Goal: Information Seeking & Learning: Learn about a topic

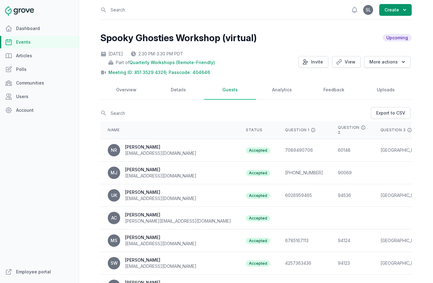
click at [33, 42] on link "Events" at bounding box center [39, 42] width 79 height 12
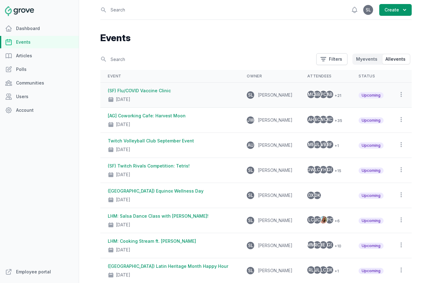
click at [183, 98] on div "Nov 13, 2025" at bounding box center [170, 98] width 124 height 9
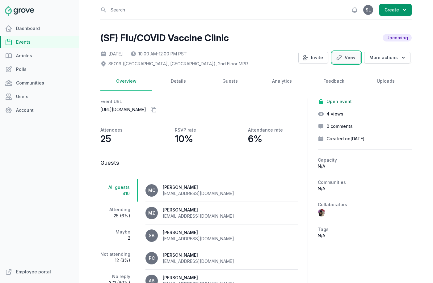
click at [356, 57] on link "View" at bounding box center [346, 58] width 29 height 12
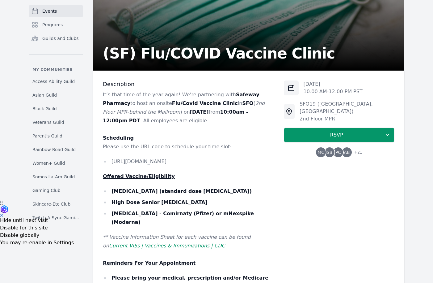
scroll to position [86, 0]
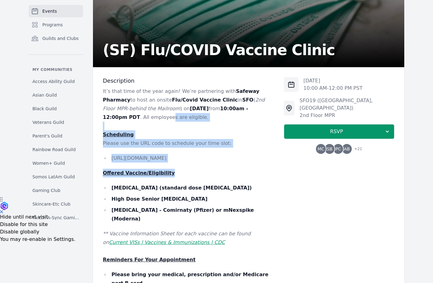
drag, startPoint x: 144, startPoint y: 117, endPoint x: 162, endPoint y: 175, distance: 61.4
click at [162, 176] on div "It’s that time of the year again! We’re partnering with Safeway Pharmacy to hos…" at bounding box center [188, 207] width 171 height 240
click at [162, 175] on u "Offered Vaccine/Eligibility" at bounding box center [139, 173] width 72 height 6
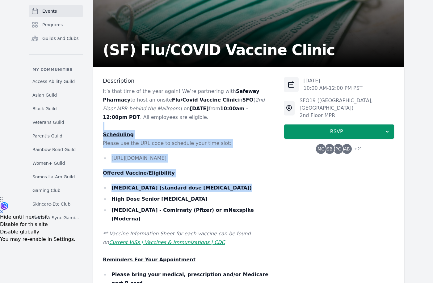
drag, startPoint x: 190, startPoint y: 194, endPoint x: 172, endPoint y: 126, distance: 69.9
click at [172, 126] on div "It’s that time of the year again! We’re partnering with Safeway Pharmacy to hos…" at bounding box center [188, 207] width 171 height 240
click at [172, 126] on p at bounding box center [188, 126] width 171 height 9
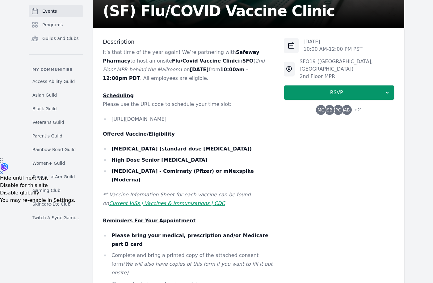
scroll to position [129, 0]
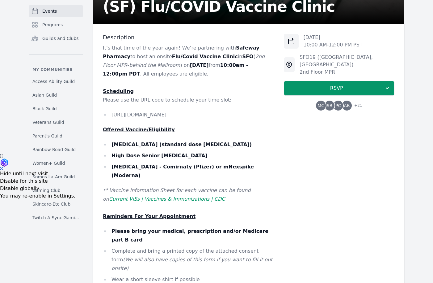
click at [319, 103] on span "MC" at bounding box center [321, 105] width 7 height 4
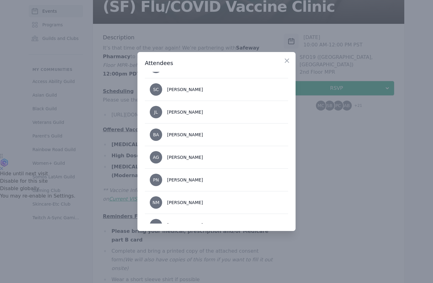
scroll to position [0, 0]
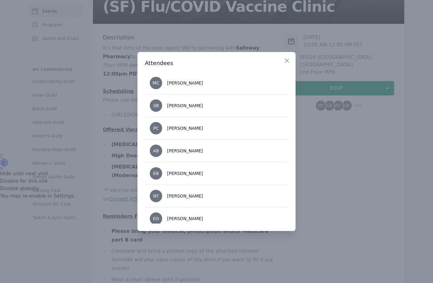
click at [332, 215] on div at bounding box center [216, 141] width 433 height 283
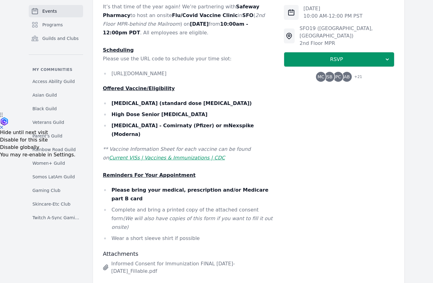
scroll to position [179, 0]
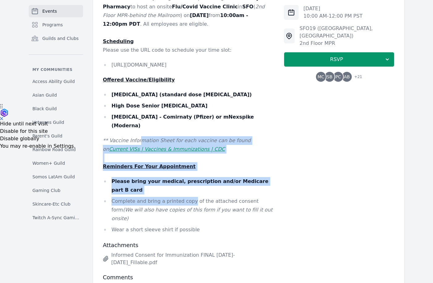
drag, startPoint x: 140, startPoint y: 132, endPoint x: 190, endPoint y: 185, distance: 72.8
click at [190, 185] on div "It’s that time of the year again! We’re partnering with Safeway Pharmacy to hos…" at bounding box center [188, 114] width 171 height 240
click at [190, 197] on li "Complete and bring a printed copy of the attached consent form (We will also ha…" at bounding box center [188, 210] width 171 height 26
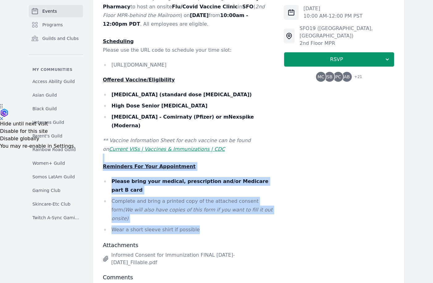
drag, startPoint x: 201, startPoint y: 202, endPoint x: 139, endPoint y: 152, distance: 80.1
click at [139, 152] on div "It’s that time of the year again! We’re partnering with Safeway Pharmacy to hos…" at bounding box center [188, 114] width 171 height 240
click at [139, 153] on p at bounding box center [188, 157] width 171 height 9
drag, startPoint x: 121, startPoint y: 159, endPoint x: 162, endPoint y: 207, distance: 62.9
click at [163, 207] on div "It’s that time of the year again! We’re partnering with Safeway Pharmacy to hos…" at bounding box center [188, 114] width 171 height 240
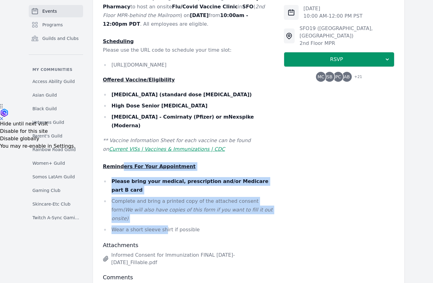
click at [162, 225] on li "Wear a short sleeve shirt if possible" at bounding box center [188, 229] width 171 height 9
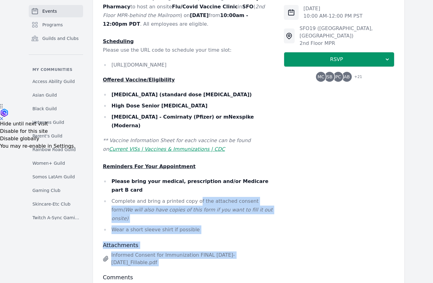
drag, startPoint x: 203, startPoint y: 236, endPoint x: 192, endPoint y: 186, distance: 50.8
click at [192, 186] on div "Description It’s that time of the year again! We’re partnering with Safeway Pha…" at bounding box center [188, 155] width 171 height 343
click at [192, 197] on li "Complete and bring a printed copy of the attached consent form (We will also ha…" at bounding box center [188, 210] width 171 height 26
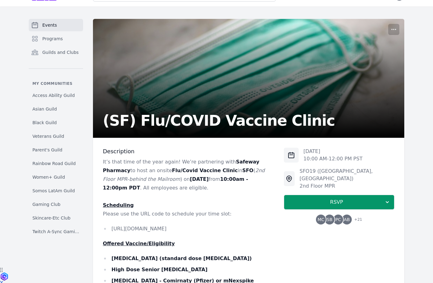
scroll to position [0, 0]
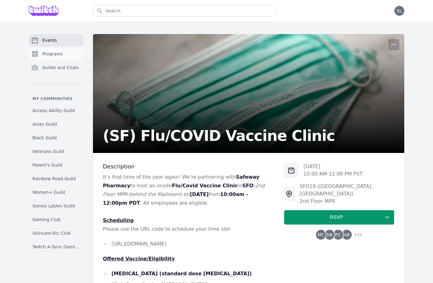
click at [56, 52] on span "Programs" at bounding box center [52, 54] width 20 height 6
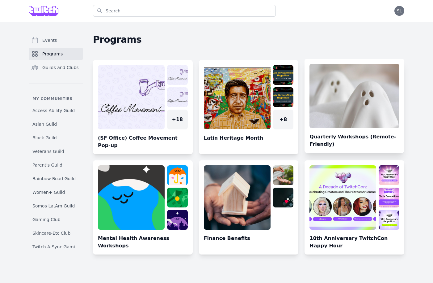
click at [337, 104] on link at bounding box center [355, 108] width 100 height 89
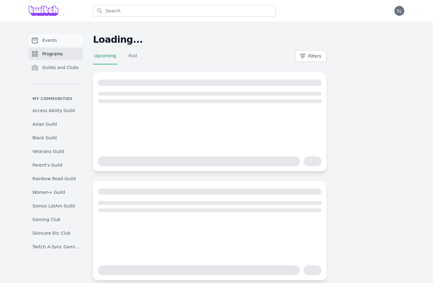
click at [55, 39] on span "Events" at bounding box center [49, 40] width 15 height 6
